Goal: Task Accomplishment & Management: Manage account settings

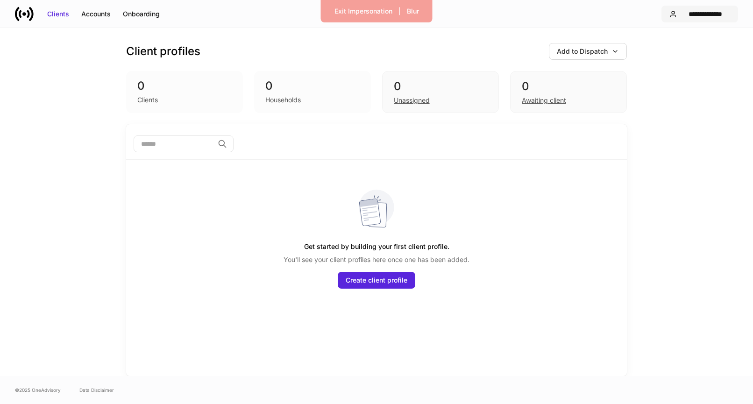
click at [709, 14] on div "**********" at bounding box center [706, 13] width 50 height 9
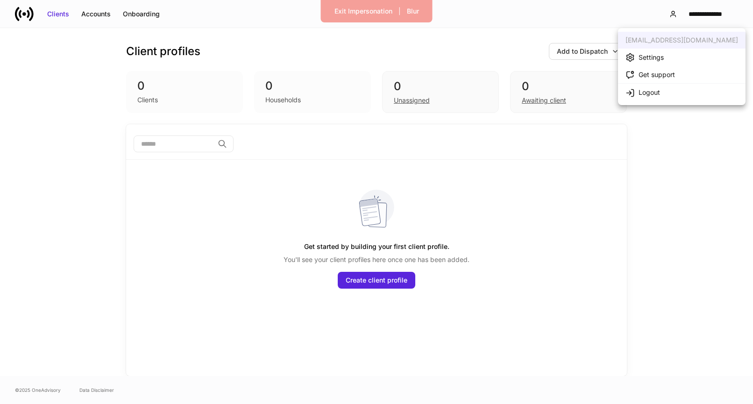
click at [683, 56] on li "Settings" at bounding box center [682, 57] width 128 height 17
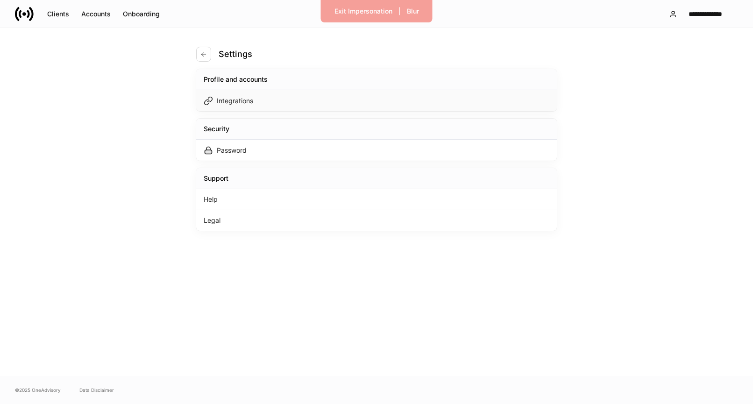
click at [338, 104] on div "Integrations" at bounding box center [376, 100] width 361 height 21
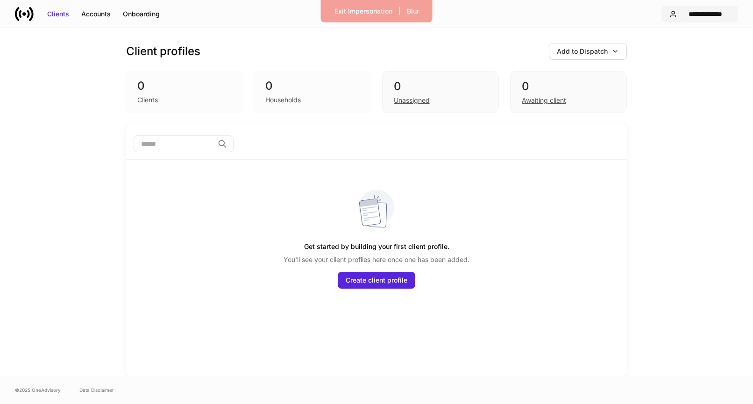
click at [720, 13] on div "**********" at bounding box center [706, 13] width 50 height 9
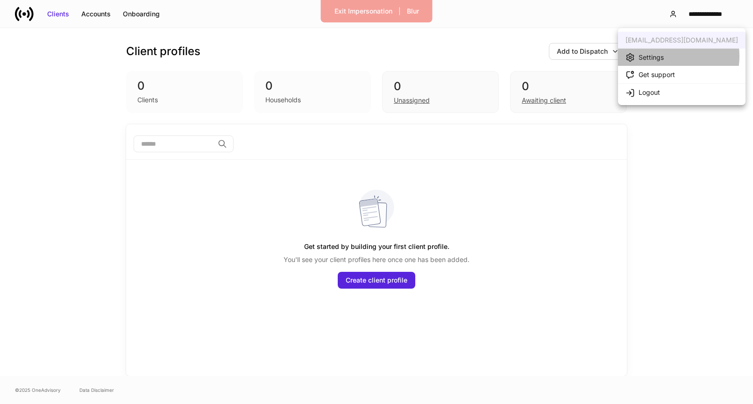
click at [665, 56] on li "Settings" at bounding box center [682, 57] width 128 height 17
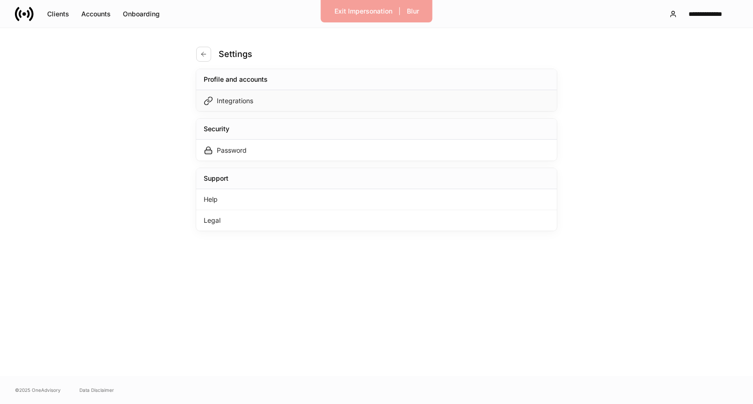
click at [334, 104] on div "Integrations" at bounding box center [376, 100] width 361 height 21
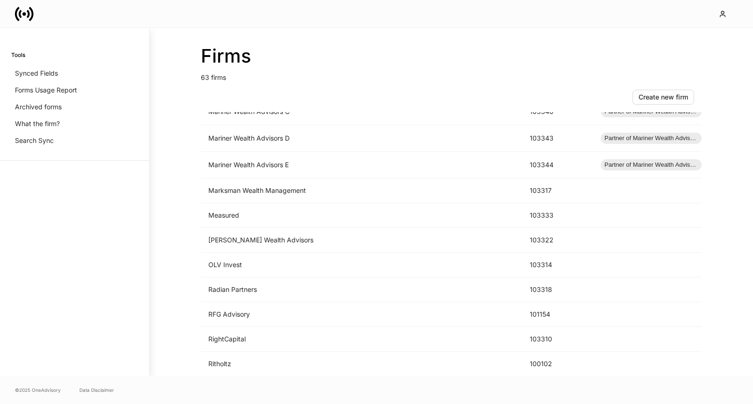
scroll to position [1343, 0]
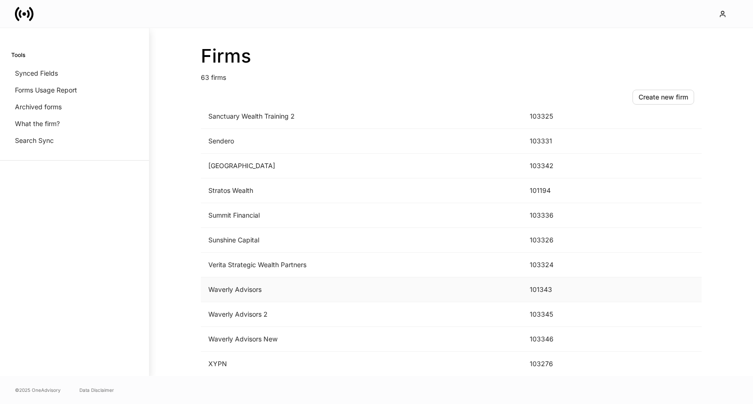
click at [364, 294] on td "Waverly Advisors" at bounding box center [362, 290] width 322 height 25
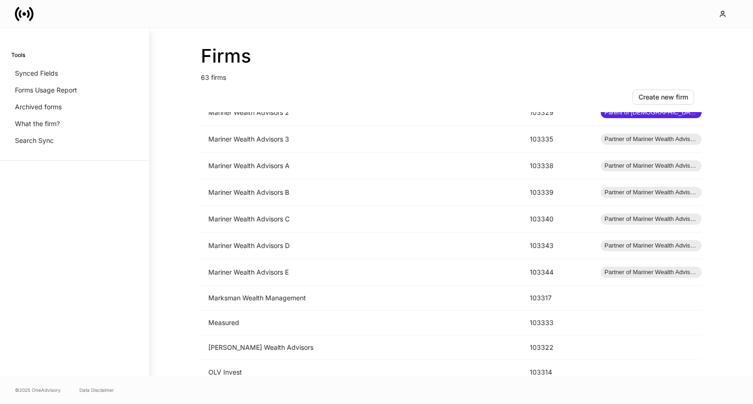
scroll to position [1343, 0]
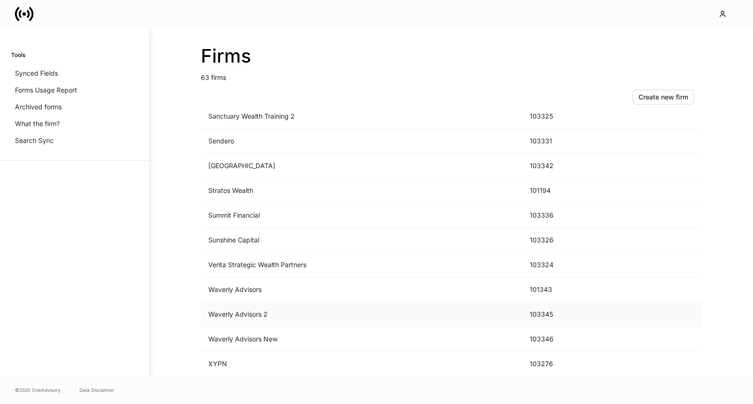
click at [243, 307] on td "Waverly Advisors 2" at bounding box center [362, 314] width 322 height 25
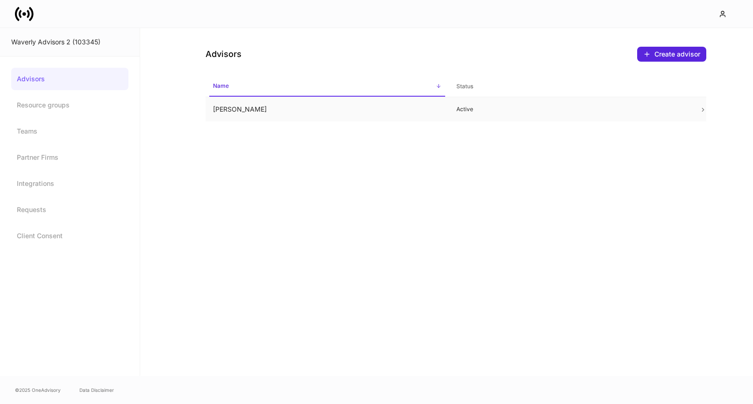
click at [299, 111] on td "Erika Leon" at bounding box center [327, 109] width 243 height 25
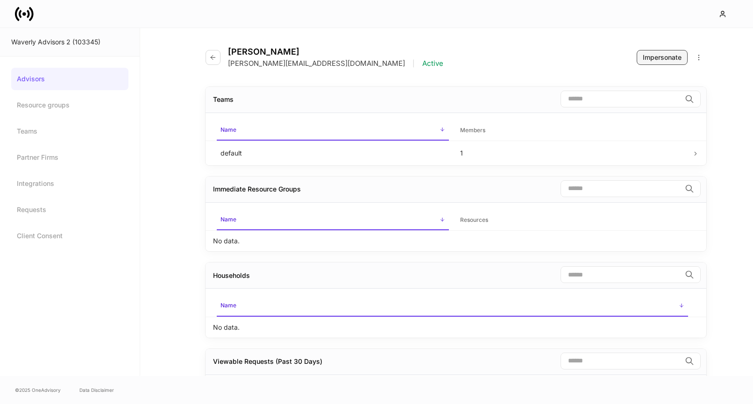
click at [646, 59] on div "Impersonate" at bounding box center [662, 57] width 39 height 9
